Goal: Task Accomplishment & Management: Use online tool/utility

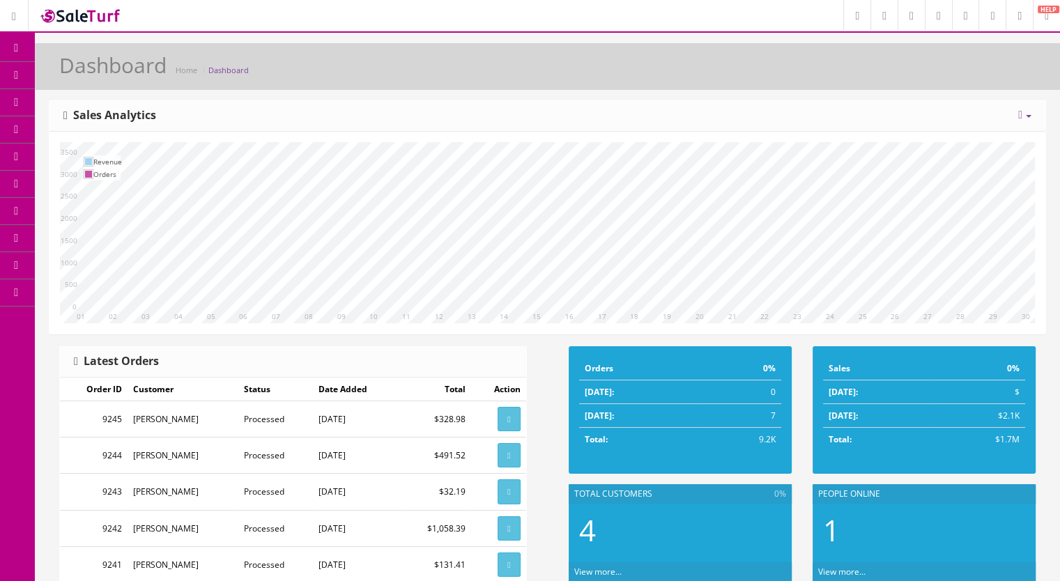
click at [110, 76] on span "Products" at bounding box center [100, 75] width 34 height 12
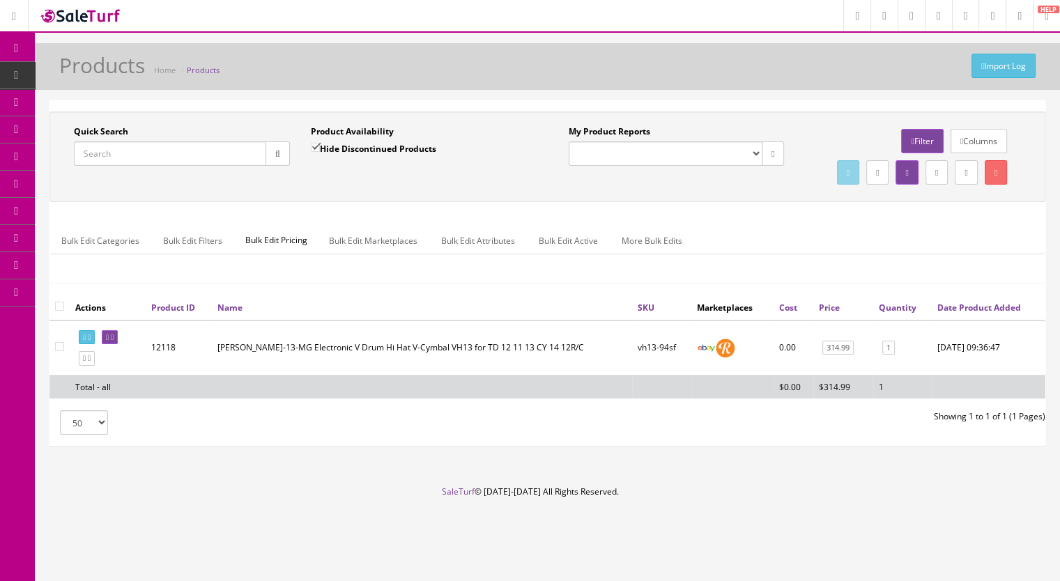
click at [106, 75] on span "Products" at bounding box center [107, 75] width 34 height 12
click at [116, 157] on input "Quick Search" at bounding box center [170, 153] width 192 height 24
drag, startPoint x: 128, startPoint y: 154, endPoint x: 55, endPoint y: 154, distance: 73.2
click at [55, 154] on div "Quick Search kd140 Date From Product Availability Hide Discontinued Products Da…" at bounding box center [300, 150] width 495 height 51
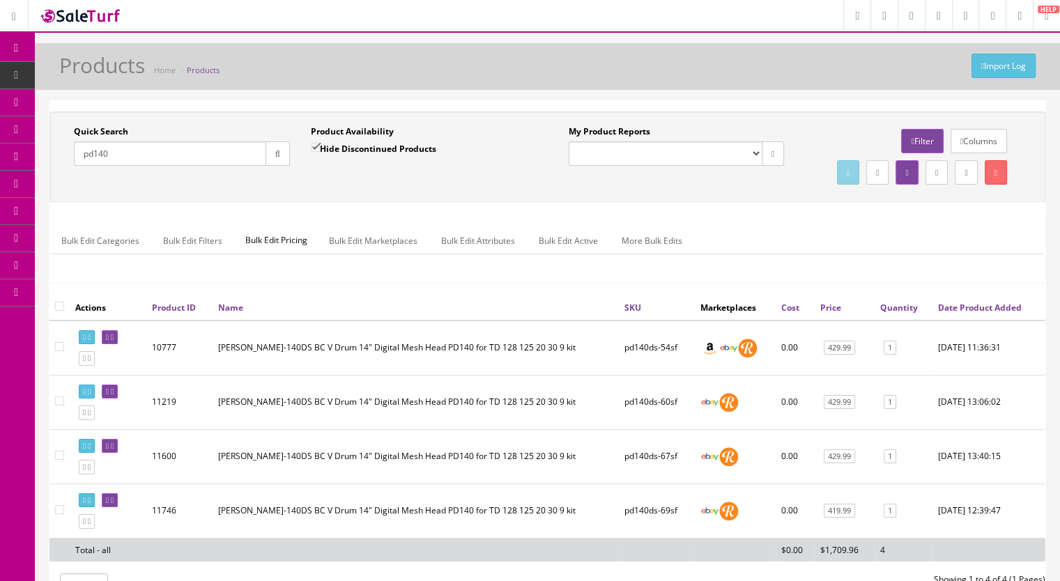
type input "pd140"
